Goal: Task Accomplishment & Management: Manage account settings

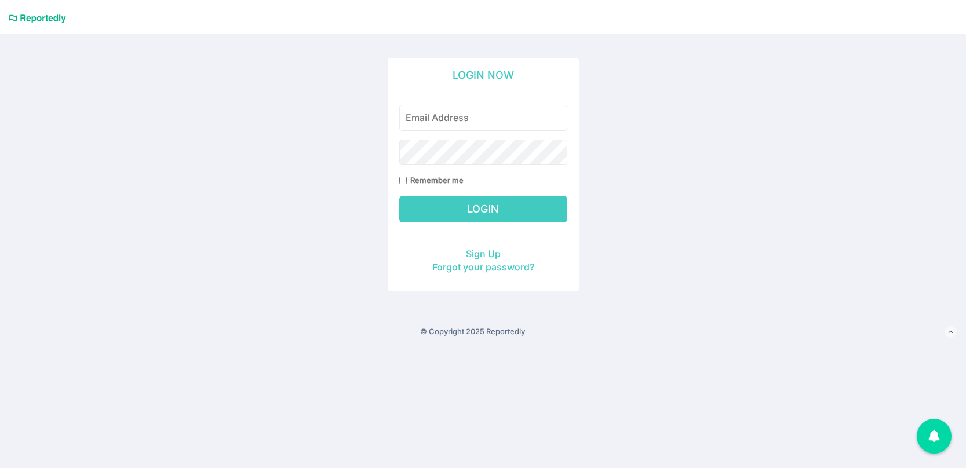
type input "[EMAIL_ADDRESS][PERSON_NAME][DOMAIN_NAME]"
click at [499, 208] on input "Login" at bounding box center [483, 209] width 168 height 27
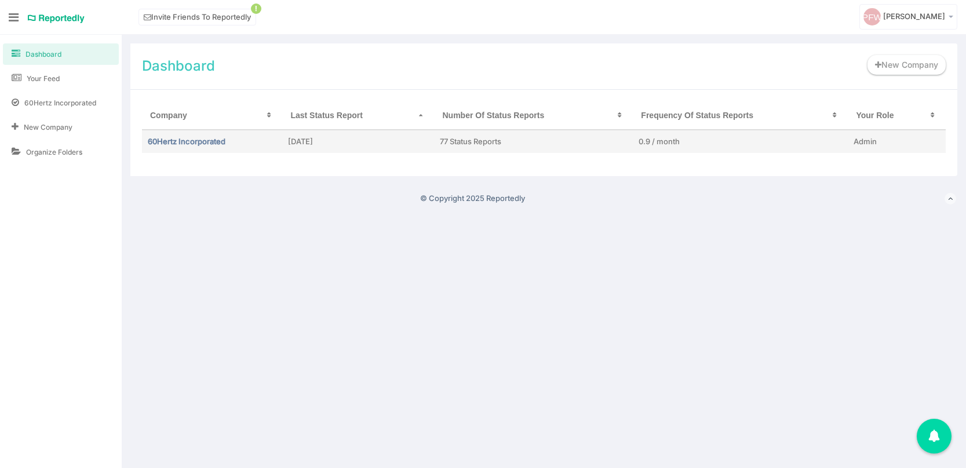
click at [166, 146] on td "60Hertz Incorporated" at bounding box center [212, 141] width 140 height 23
click at [167, 141] on link "60Hertz Incorporated" at bounding box center [187, 141] width 78 height 9
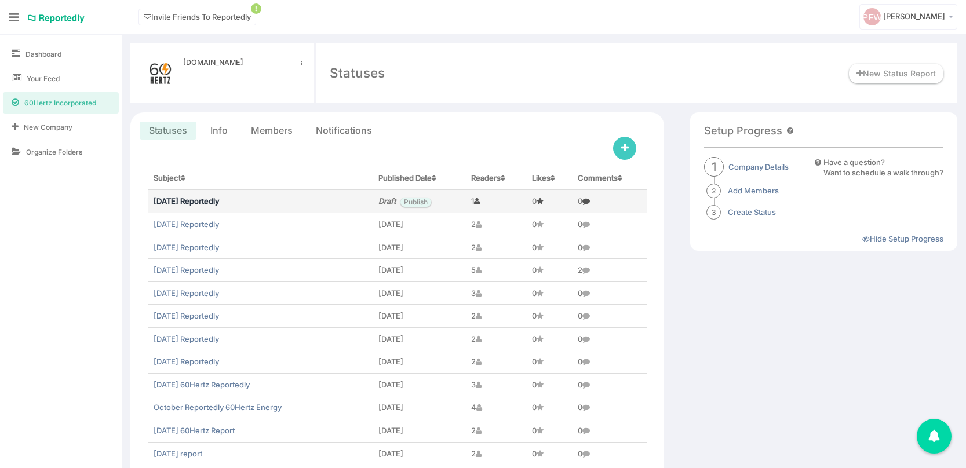
click at [204, 203] on link "July 2025 Reportedly" at bounding box center [186, 200] width 65 height 9
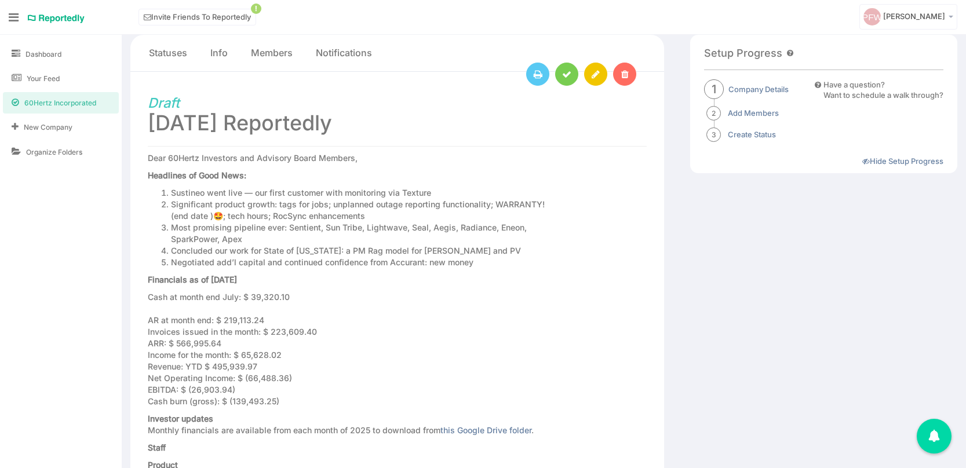
scroll to position [75, 0]
click at [597, 72] on icon at bounding box center [596, 76] width 8 height 9
click at [598, 78] on icon at bounding box center [596, 76] width 8 height 9
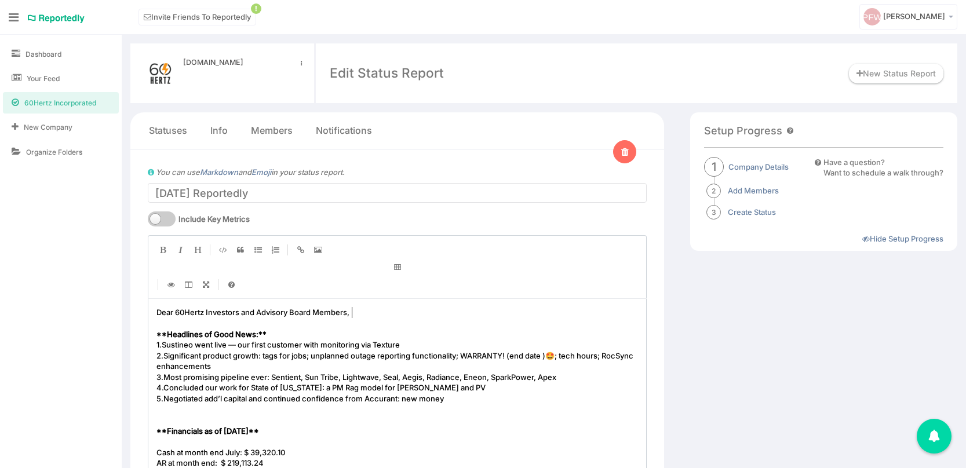
click at [360, 313] on pre "Dear 60Hertz Investors and Advisory Board Members," at bounding box center [397, 312] width 486 height 11
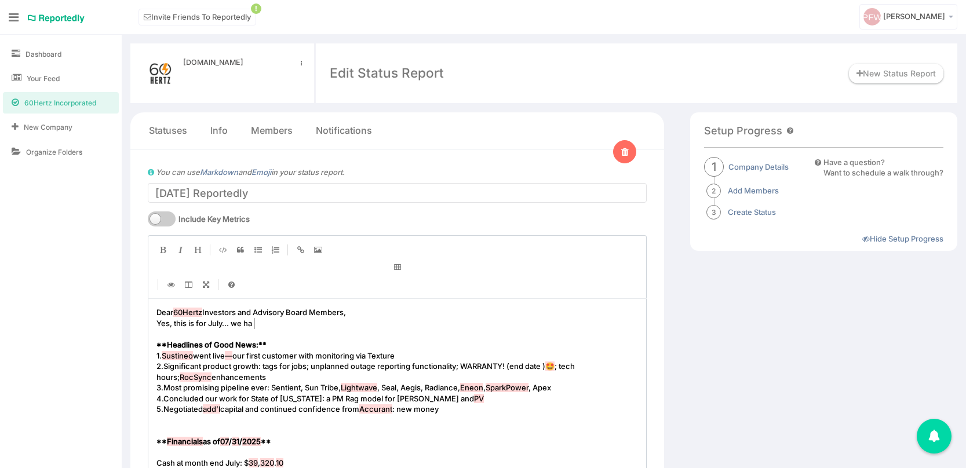
type textarea "Yes, this is for July... we had"
type textarea "ired a new accounting"
click at [247, 320] on span "Yes, this is for July... we hired a new accounting" at bounding box center [241, 323] width 171 height 9
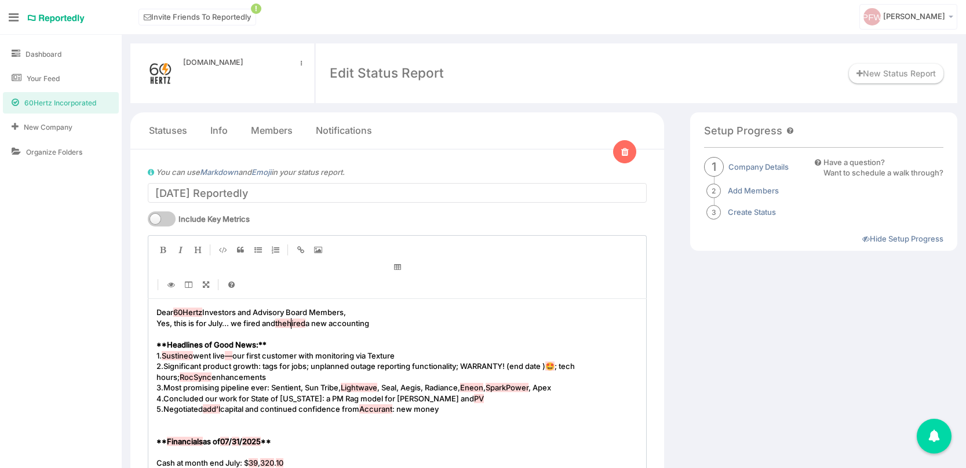
type textarea "fired and then"
click at [342, 325] on pre "Yes, this is for July... we hired a new accounting" at bounding box center [397, 323] width 486 height 11
type textarea "fr"
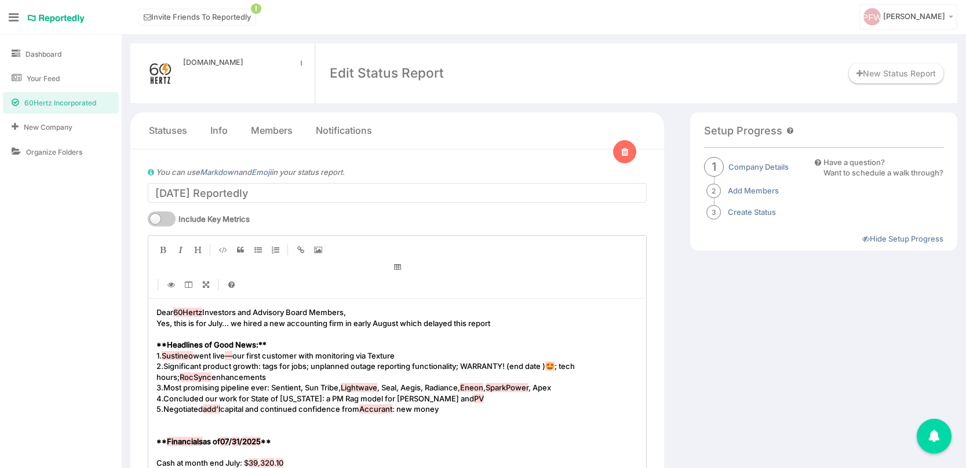
type textarea "irm in early August which delayed this report>>"
click at [158, 324] on span "Yes, this is for July... we hired a new accounting firm in early August which d…" at bounding box center [328, 323] width 344 height 9
type textarea "<<"
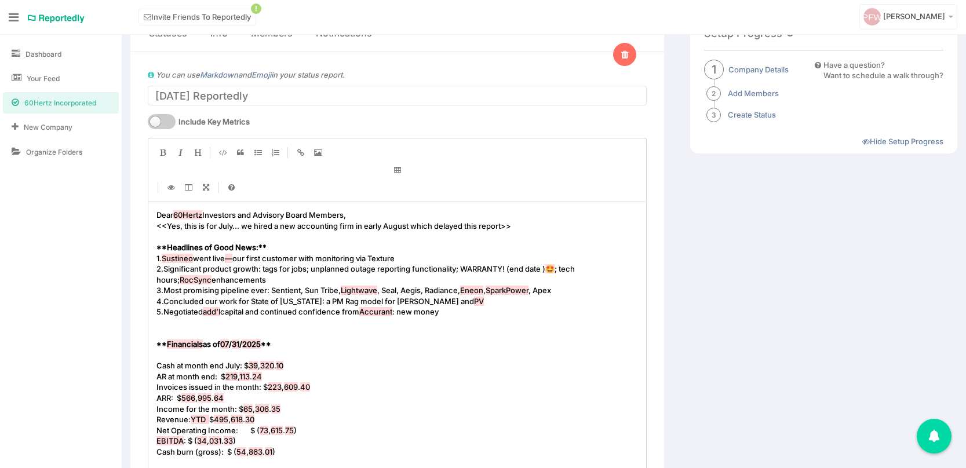
scroll to position [105, 0]
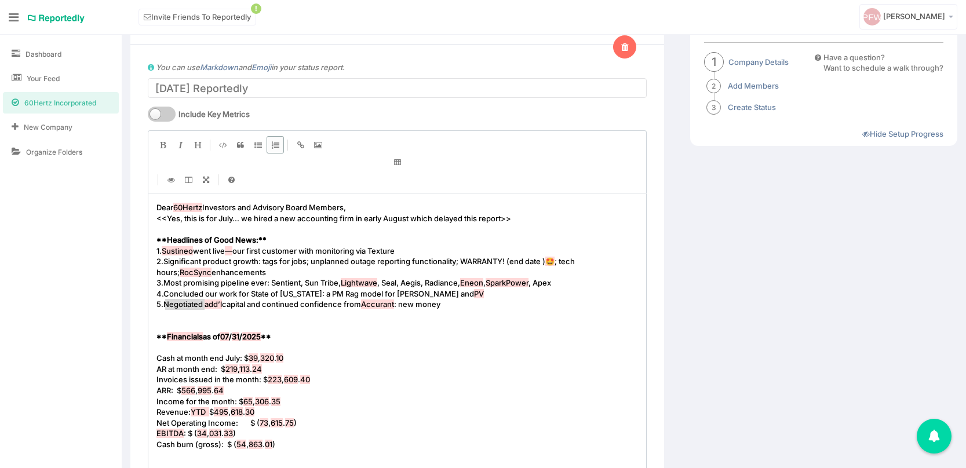
drag, startPoint x: 166, startPoint y: 306, endPoint x: 208, endPoint y: 306, distance: 42.3
type textarea "Grateful to"
type textarea "o Accurant International for providing"
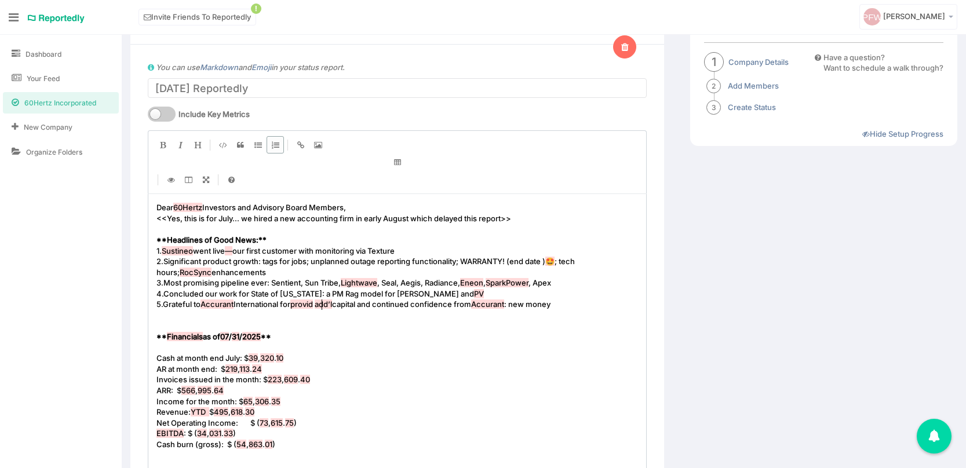
scroll to position [3, 133]
click at [343, 301] on span "add’l" at bounding box center [334, 304] width 17 height 9
type textarea "5. Grateful to Accurant International for providing add’l capital and continued…"
drag, startPoint x: 333, startPoint y: 307, endPoint x: 352, endPoint y: 307, distance: 18.5
type textarea "additional"
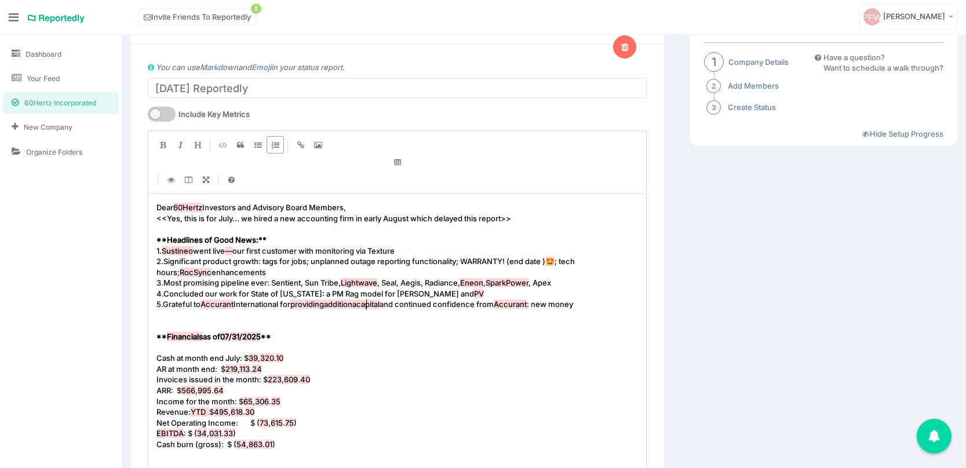
scroll to position [3, 37]
click at [332, 304] on span "providingadditional" at bounding box center [324, 304] width 68 height 9
type textarea "rom Accurant: new money"
drag, startPoint x: 497, startPoint y: 304, endPoint x: 581, endPoint y: 308, distance: 84.7
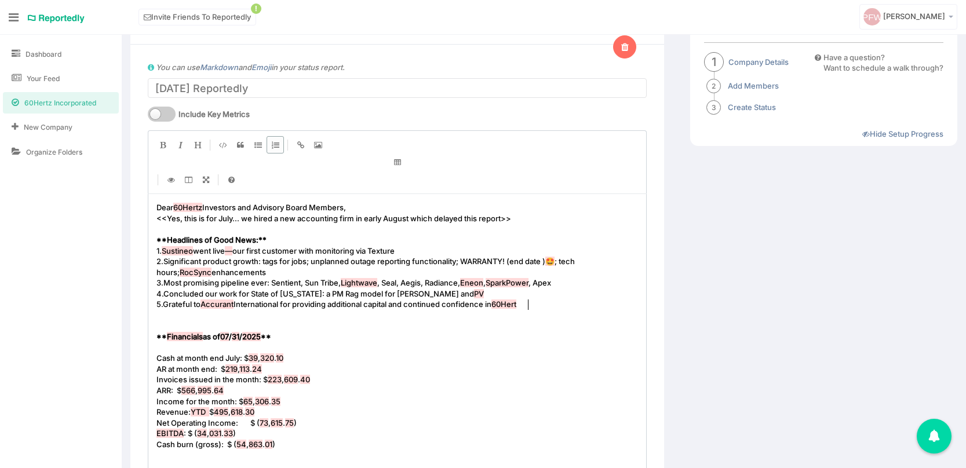
scroll to position [3, 37]
type textarea "in 60Hertz"
drag, startPoint x: 165, startPoint y: 285, endPoint x: 570, endPoint y: 281, distance: 404.4
type textarea "Interest in our AI scheduling tool from top service compsanies"
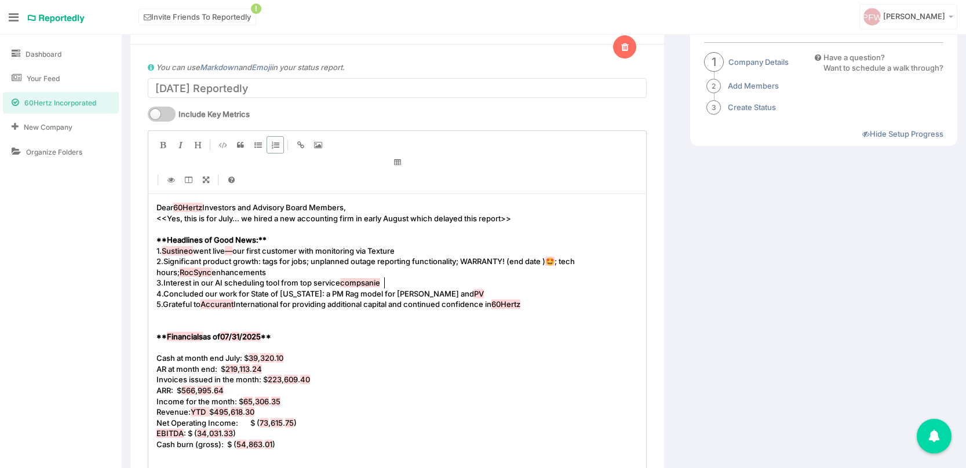
scroll to position [3, 222]
type textarea "anies"
click at [303, 363] on pre "Cash at month end July: $ 39 , 320 . 10" at bounding box center [397, 358] width 486 height 11
type textarea "(yes, gasp)"
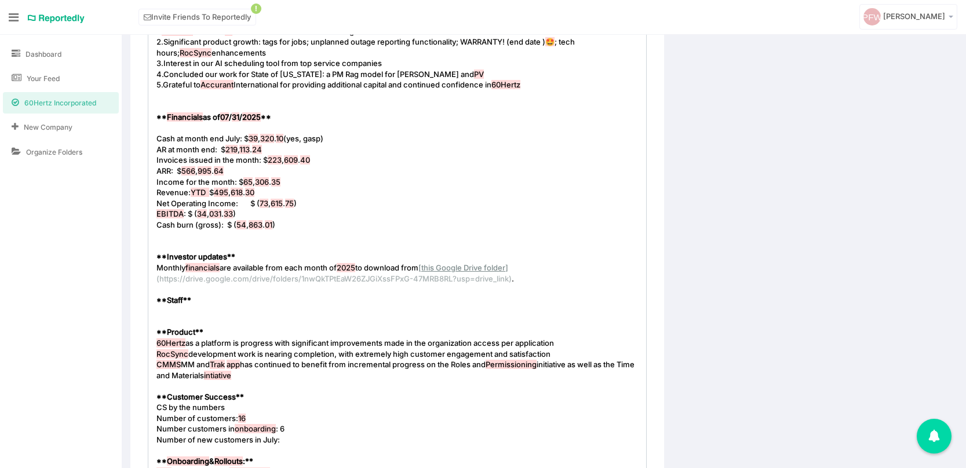
scroll to position [325, 0]
click at [181, 316] on pre "​" at bounding box center [397, 321] width 486 height 11
click at [167, 310] on pre "​" at bounding box center [397, 310] width 486 height 11
type textarea "Let go of our fractional FO"
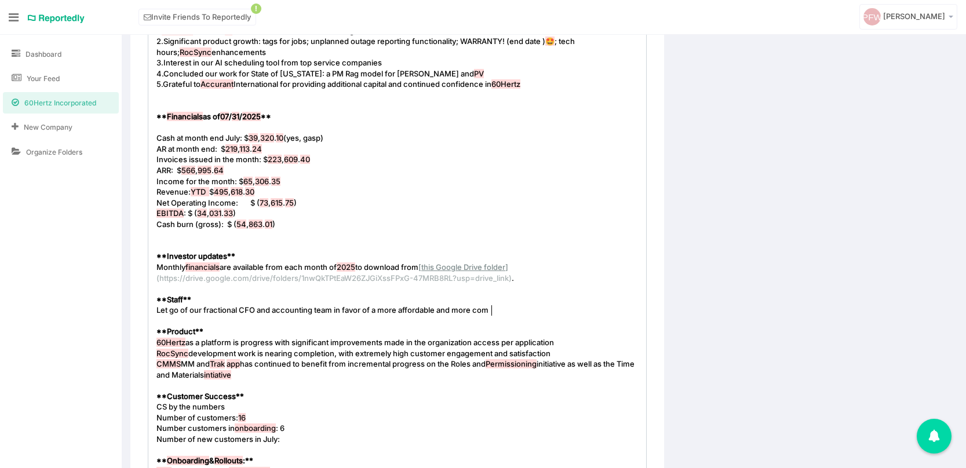
type textarea "CFO and accounting team in favor of a more affordable and more comp"
type textarea "engaged set of proven CFO"
type textarea "collagues"
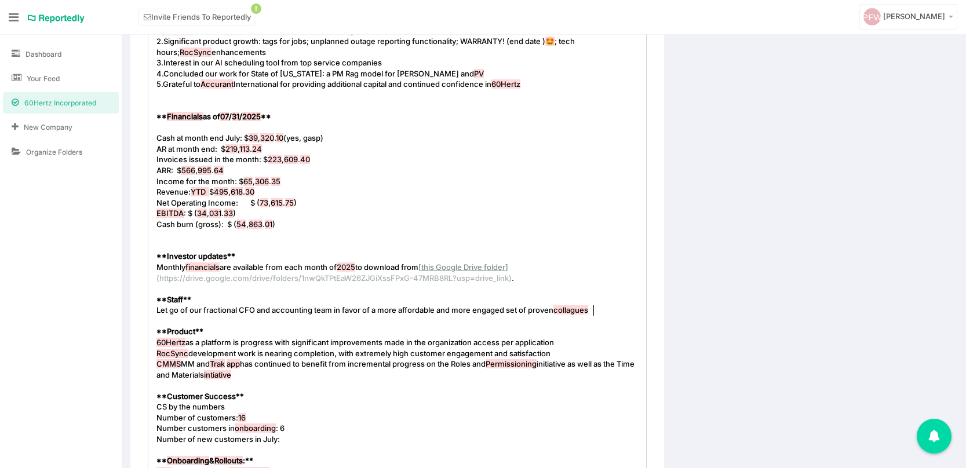
scroll to position [3, 36]
type textarea "eagues to help."
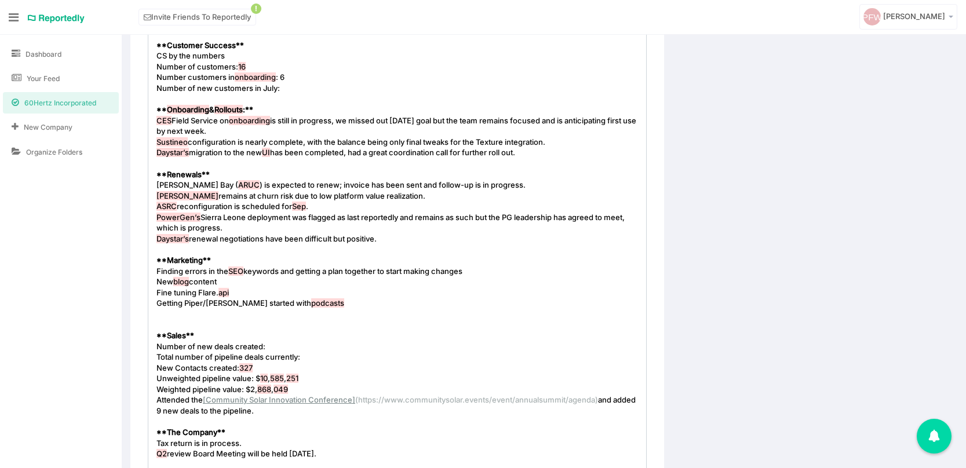
scroll to position [677, 0]
drag, startPoint x: 291, startPoint y: 194, endPoint x: 378, endPoint y: 197, distance: 87.0
type textarea "perpetual inability to adopt the platform"
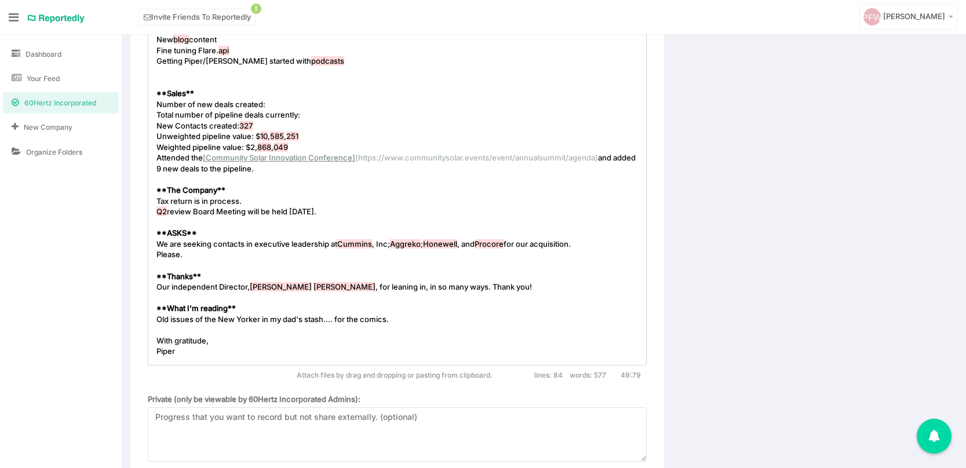
scroll to position [919, 0]
click at [259, 211] on span "Q2 review Board Meeting will be held July 25th." at bounding box center [236, 210] width 160 height 9
type textarea "was"
click at [267, 212] on span "Q2 review Board Meeting was be held July 25th." at bounding box center [237, 210] width 163 height 9
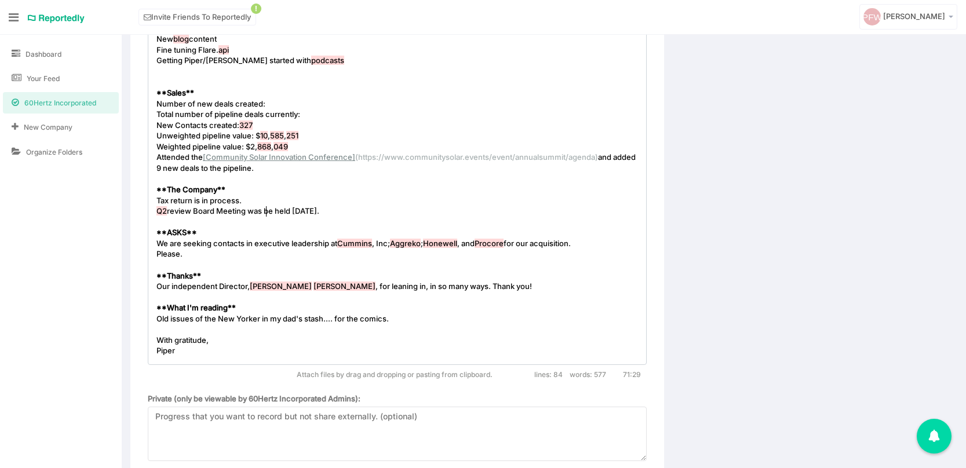
type textarea "be"
drag, startPoint x: 202, startPoint y: 200, endPoint x: 257, endPoint y: 200, distance: 54.5
type textarea "now complete"
click at [162, 201] on span "Tax return is now complete" at bounding box center [204, 200] width 97 height 9
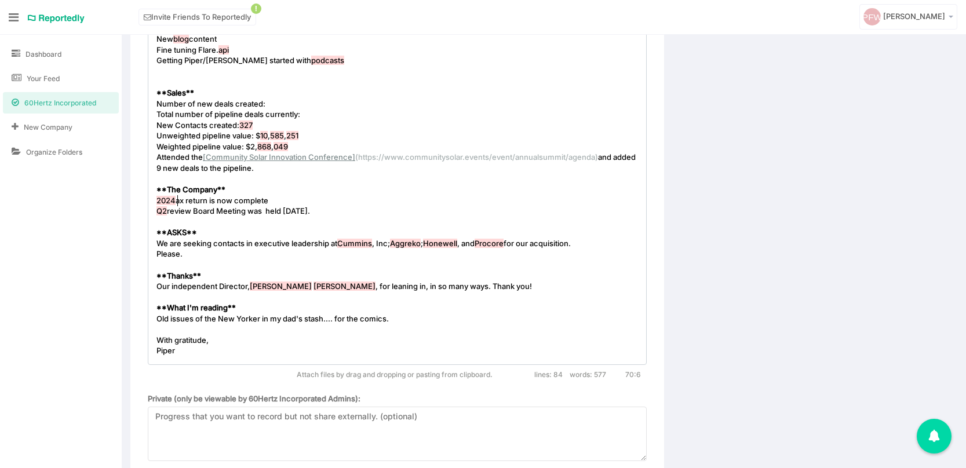
type textarea "2024 t"
click at [282, 200] on pre "2024 tax return is now complete" at bounding box center [397, 200] width 486 height 11
type textarea "."
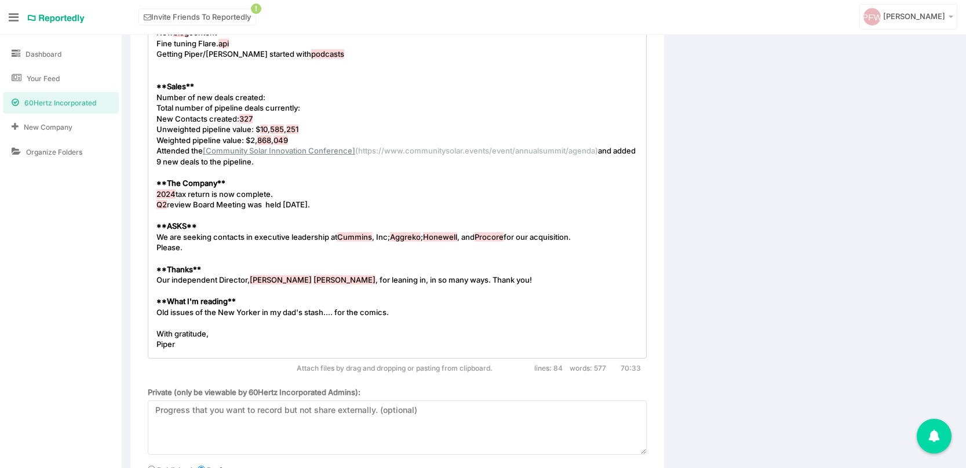
scroll to position [926, 0]
click at [211, 312] on span "Old issues of the New Yorker in my dad's stash.... for the comics." at bounding box center [272, 311] width 232 height 9
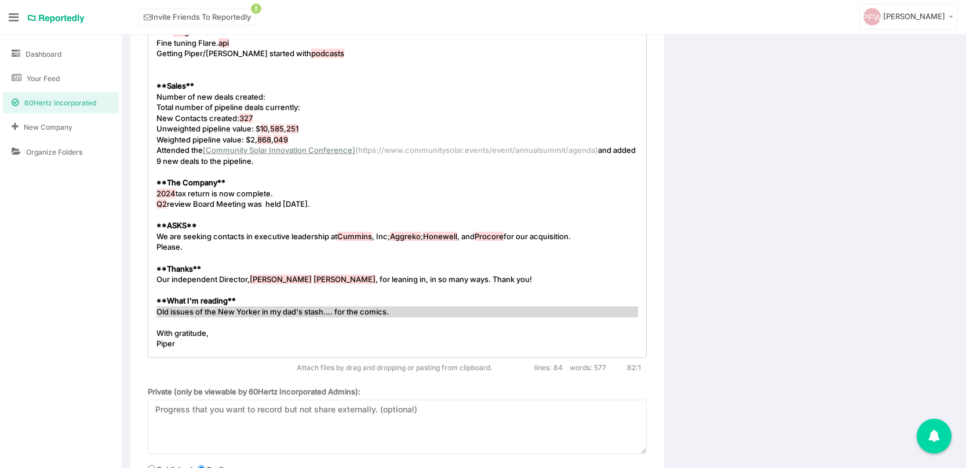
type textarea "Old issues of the New Yorker in my dad's stash.... for the comics."
drag, startPoint x: 155, startPoint y: 313, endPoint x: 392, endPoint y: 312, distance: 236.4
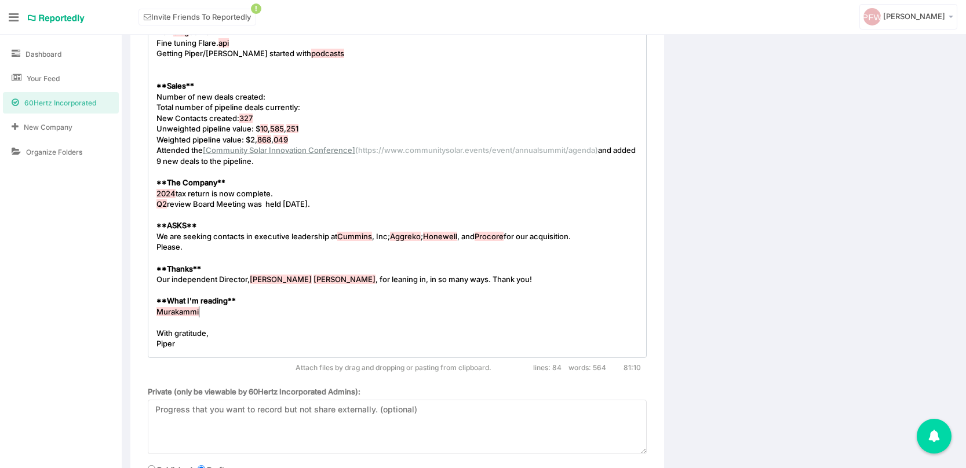
scroll to position [3, 48]
type textarea "Murakammi's"
type textarea "'s li"
type textarea "atest - City of"
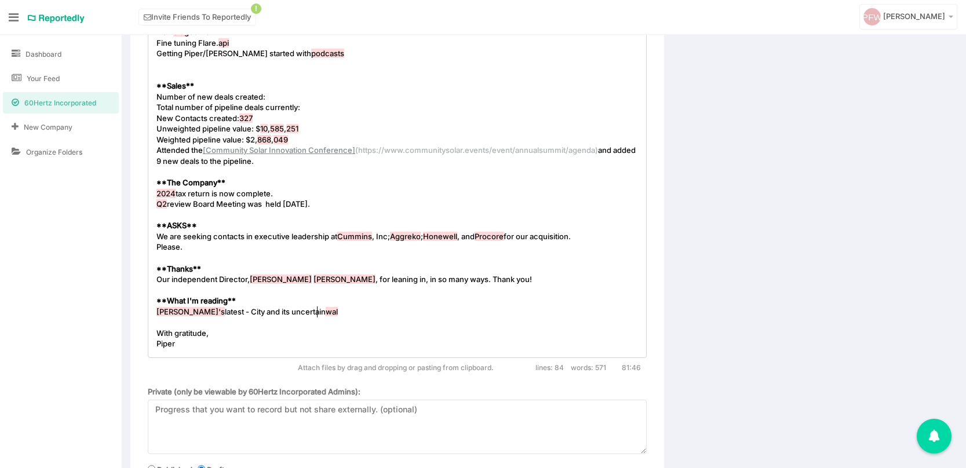
type textarea "and its uncertain walls"
drag, startPoint x: 226, startPoint y: 312, endPoint x: 324, endPoint y: 312, distance: 97.9
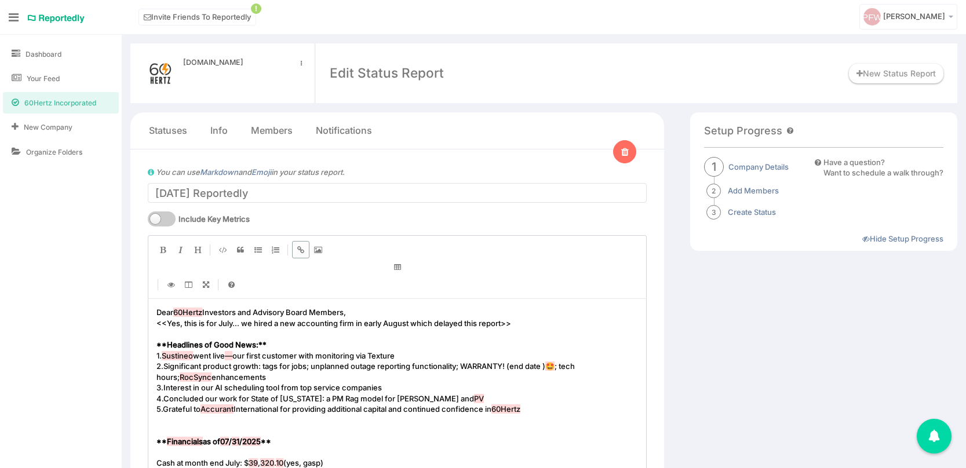
type textarea "City and its uncertain walls"
click at [297, 248] on icon "Create Link" at bounding box center [300, 250] width 7 height 8
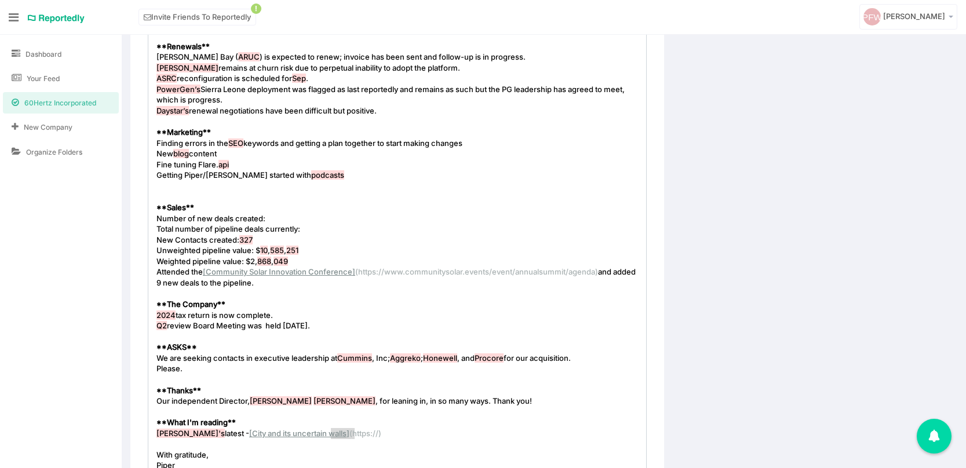
type textarea "https://"
drag, startPoint x: 331, startPoint y: 434, endPoint x: 357, endPoint y: 435, distance: 26.7
click at [410, 402] on span "Our independent Director, Gerd Goette , for leaning in, in so many ways. Thank …" at bounding box center [343, 400] width 375 height 9
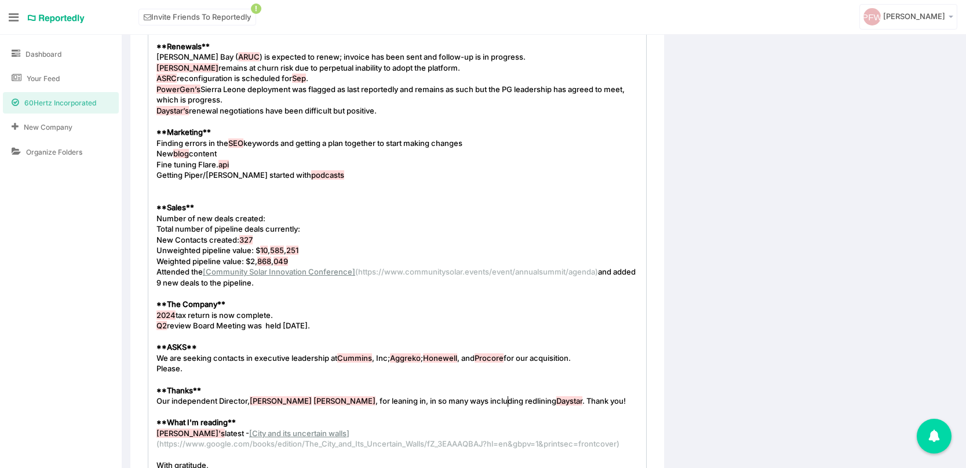
type textarea "including redlining Daystars"
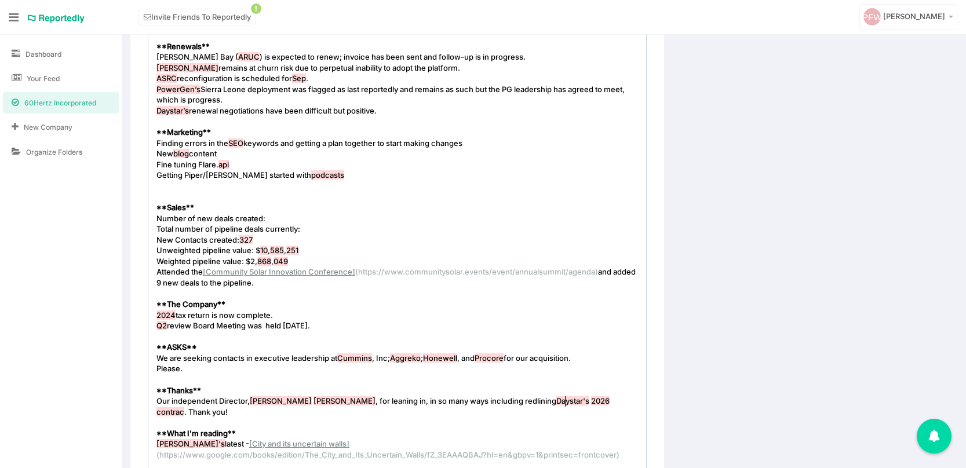
type textarea "'s 2026 contract"
type textarea "Thank you!"
drag, startPoint x: 572, startPoint y: 402, endPoint x: 615, endPoint y: 402, distance: 43.5
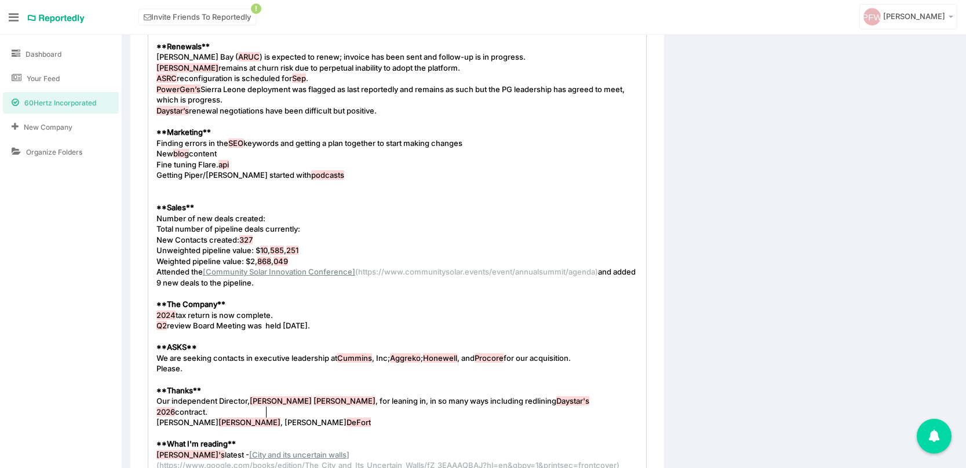
scroll to position [3, 112]
type textarea "Whitney Gantt, Morgan DeFort, and"
type textarea "Bahman and Mark"
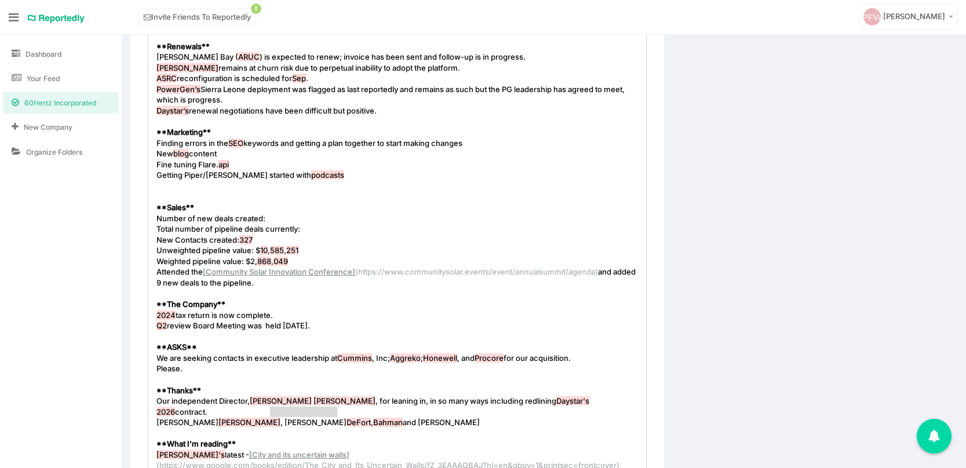
drag, startPoint x: 269, startPoint y: 414, endPoint x: 276, endPoint y: 414, distance: 7.0
type textarea "John Harper: thank you for allthe"
type textarea "the additional time."
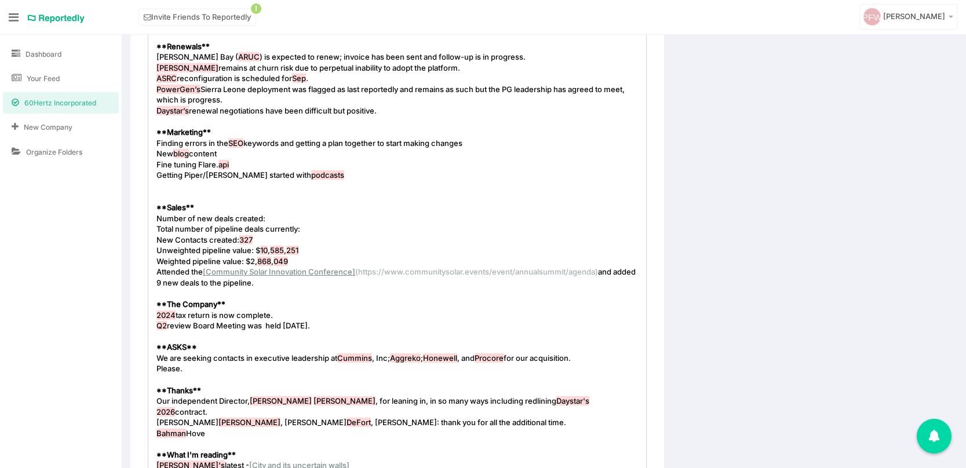
scroll to position [3, 58]
type textarea "Bahman Hoveda"
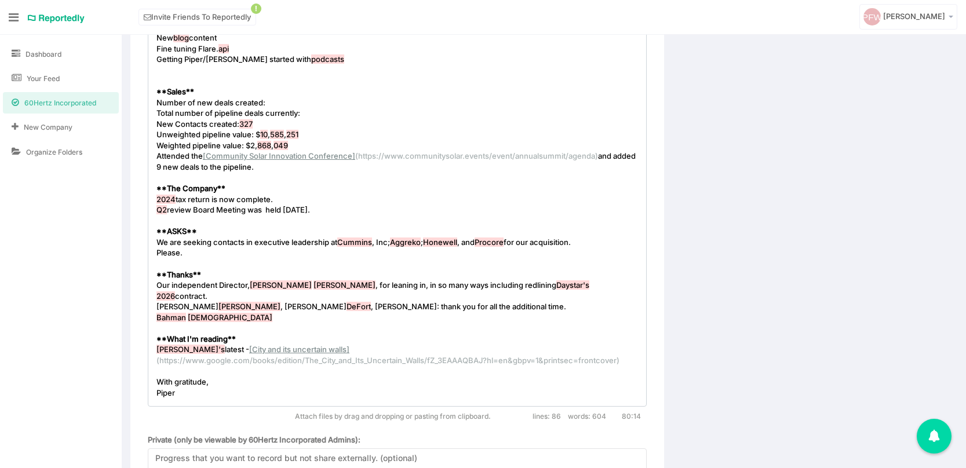
scroll to position [919, 0]
type textarea "i"
type textarea "eida and Mark Hormann as w"
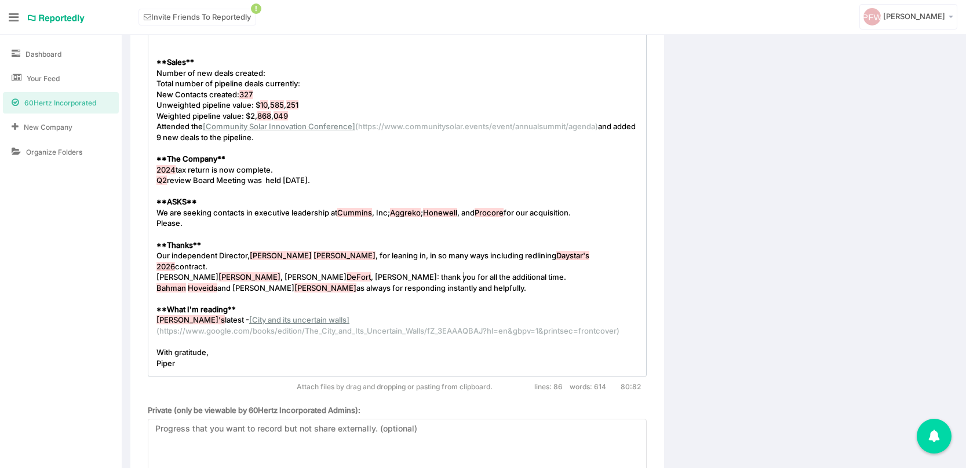
scroll to position [1045, 0]
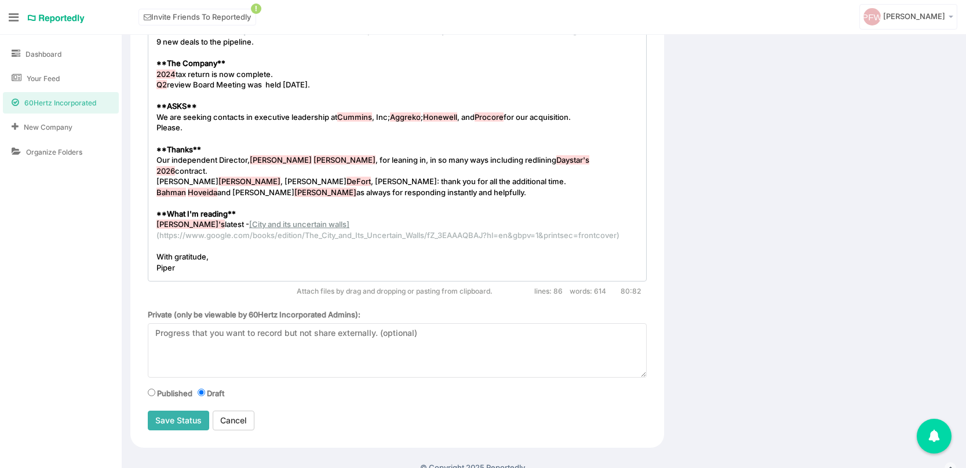
type textarea "always for responding instantly and helpfully."
click at [169, 411] on input "Save Status" at bounding box center [178, 421] width 61 height 20
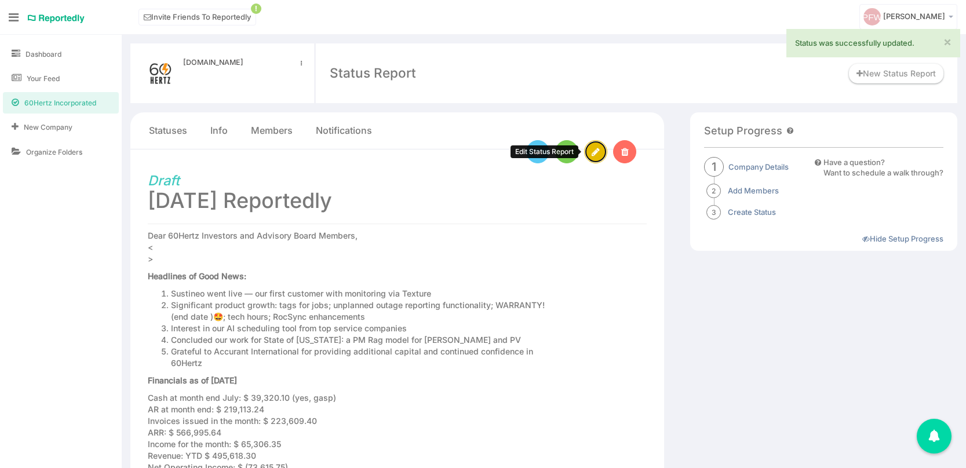
click at [594, 158] on link at bounding box center [595, 151] width 23 height 23
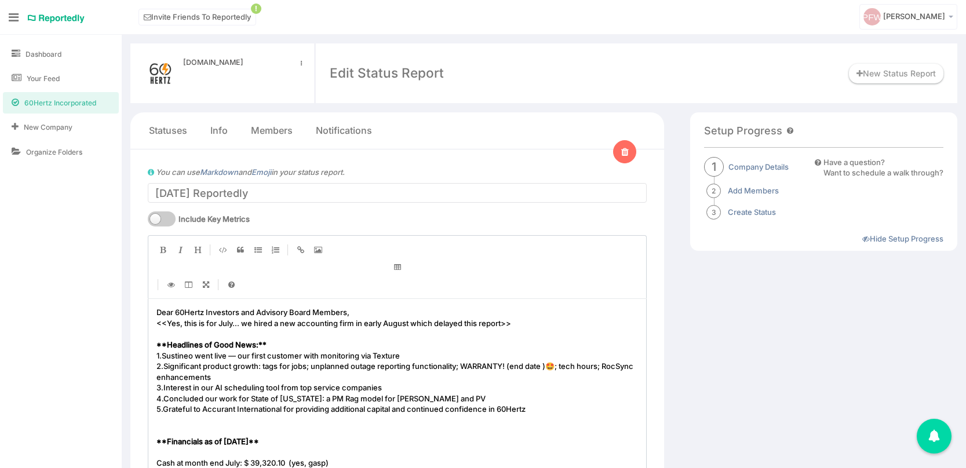
scroll to position [3, 0]
click at [167, 323] on span "<<Yes, this is for July... we hired a new accounting firm in early August which…" at bounding box center [333, 323] width 355 height 9
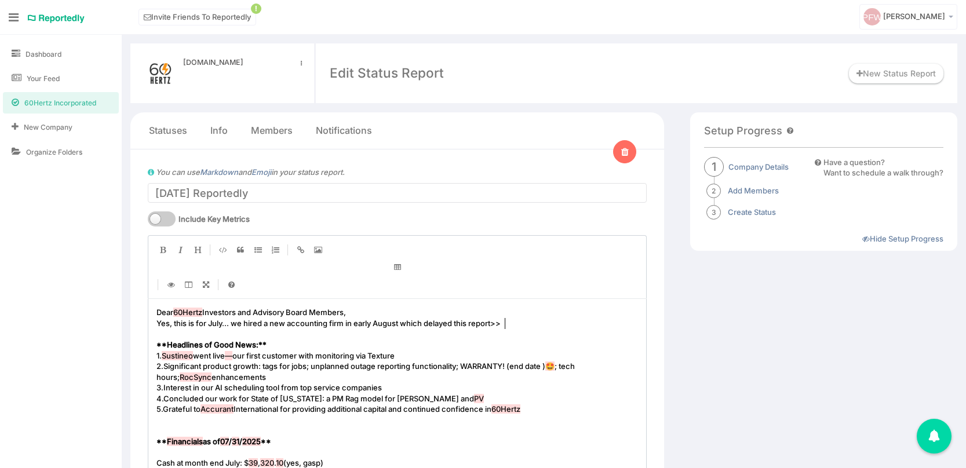
click at [501, 324] on span "Yes, this is for July... we hired a new accounting firm in early August which d…" at bounding box center [328, 323] width 344 height 9
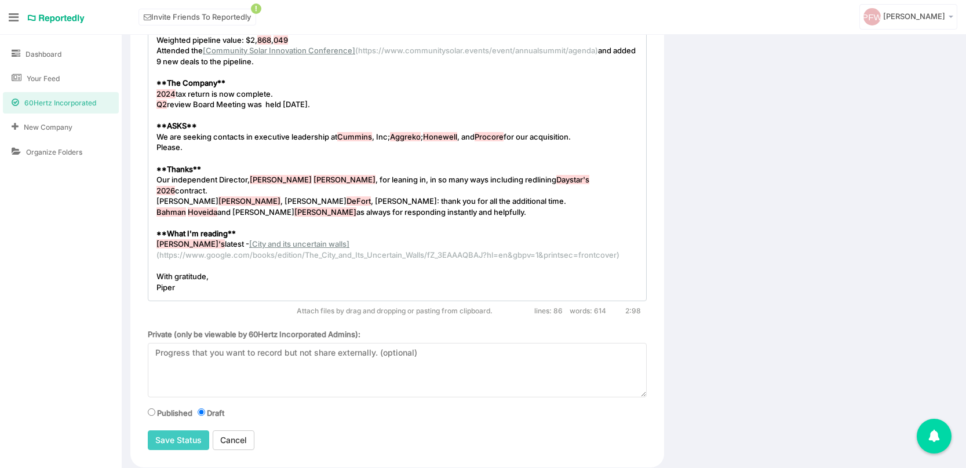
scroll to position [1045, 0]
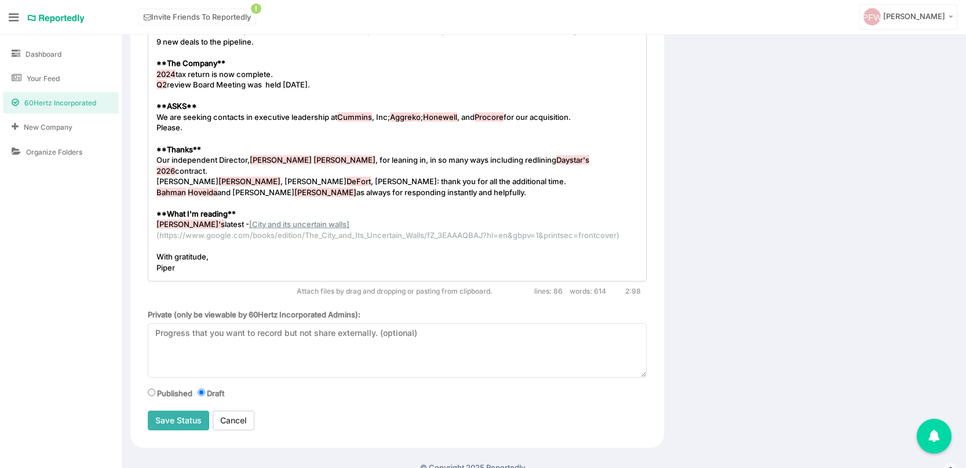
click at [194, 411] on input "Save Status" at bounding box center [178, 421] width 61 height 20
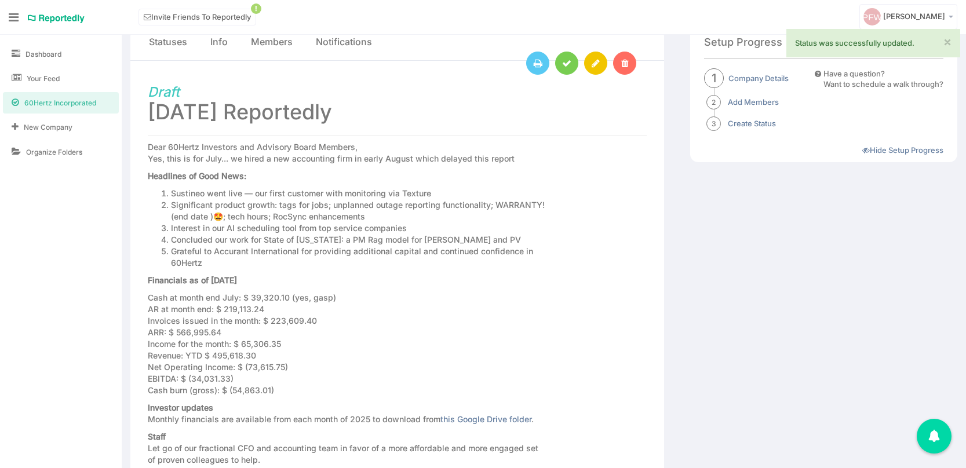
scroll to position [110, 0]
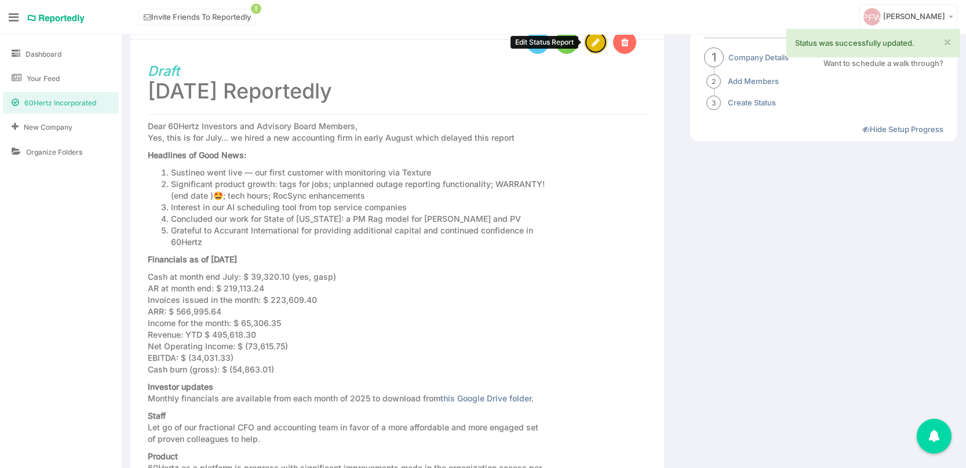
click at [601, 46] on link at bounding box center [595, 42] width 23 height 23
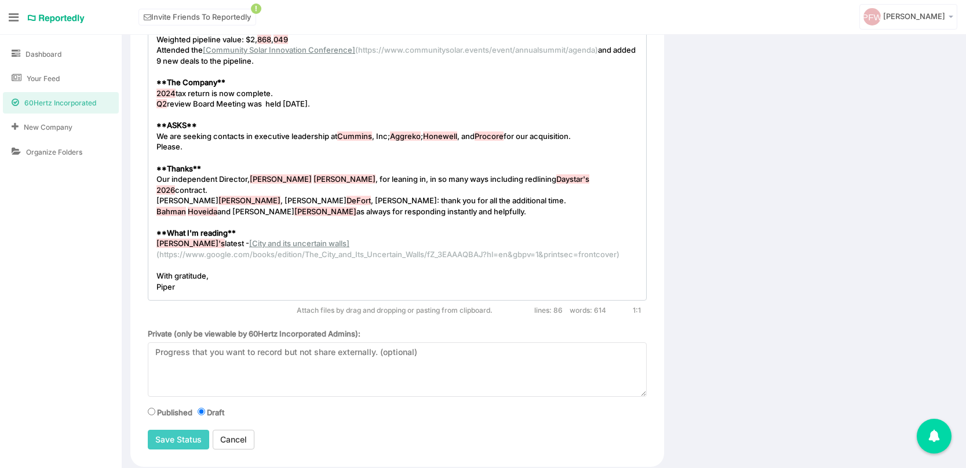
scroll to position [1045, 0]
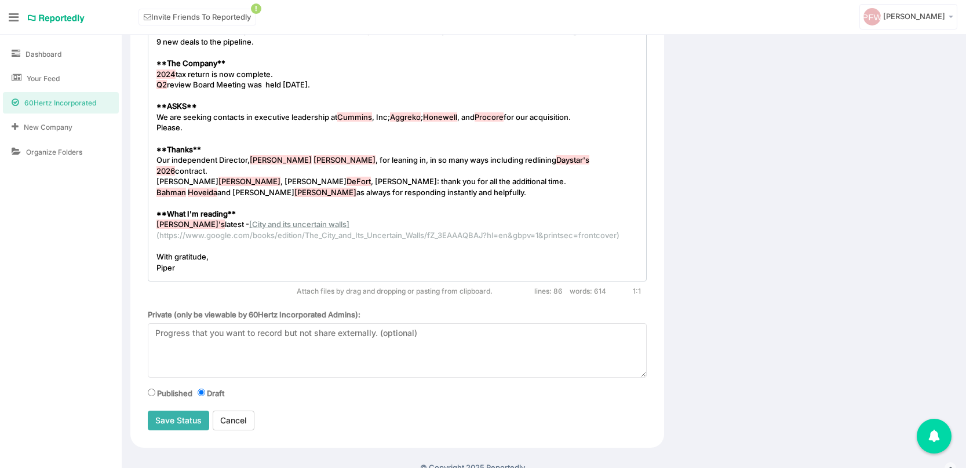
click at [162, 411] on input "Save Status" at bounding box center [178, 421] width 61 height 20
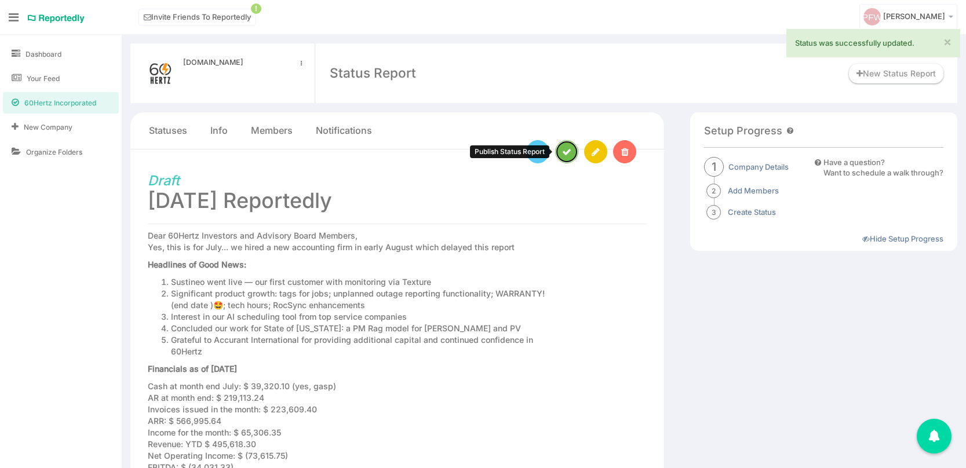
click at [570, 151] on icon at bounding box center [566, 152] width 9 height 9
